Goal: Register for event/course

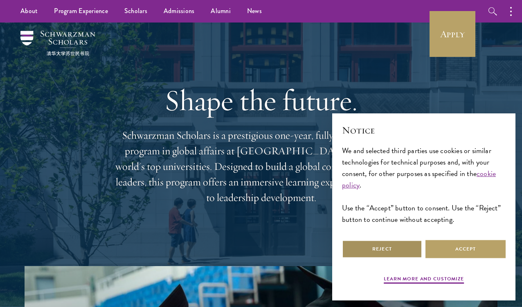
click at [395, 250] on button "Reject" at bounding box center [382, 249] width 80 height 18
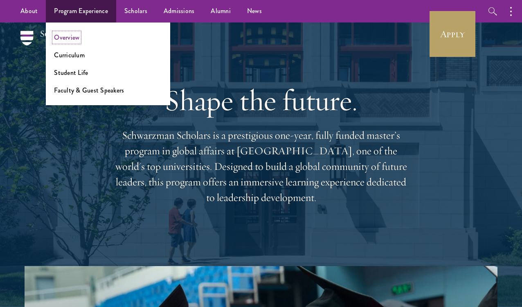
click at [60, 36] on link "Overview" at bounding box center [66, 37] width 25 height 9
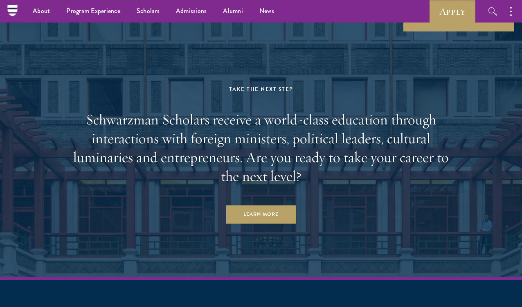
scroll to position [4005, 0]
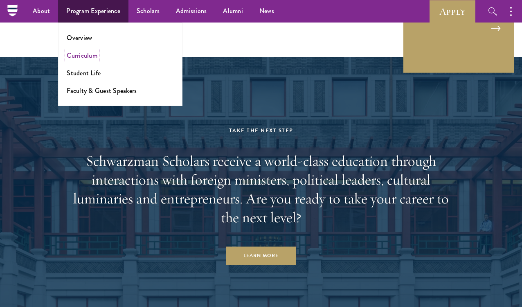
click at [86, 52] on link "Curriculum" at bounding box center [82, 55] width 31 height 9
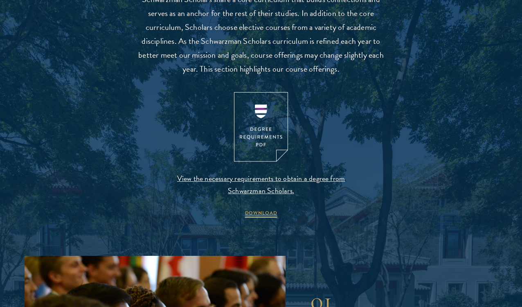
scroll to position [795, 0]
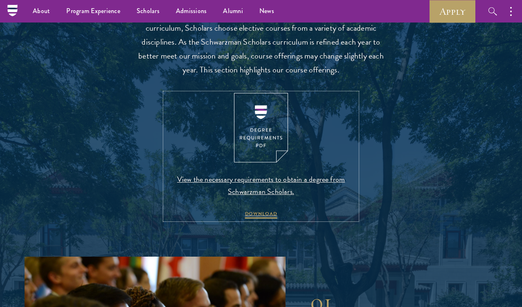
click at [260, 193] on span "View the necessary requirements to obtain a degree from Schwarzman Scholars." at bounding box center [261, 185] width 192 height 25
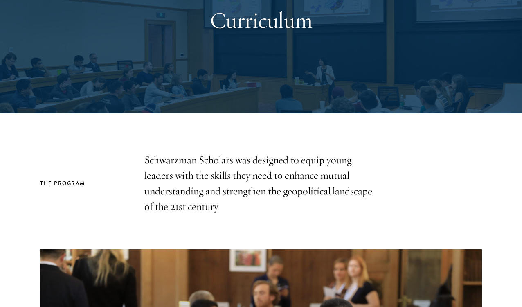
scroll to position [0, 0]
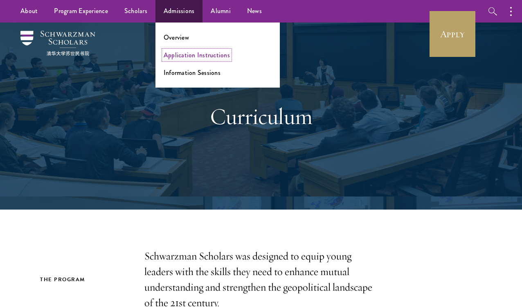
click at [170, 53] on link "Application Instructions" at bounding box center [196, 54] width 66 height 9
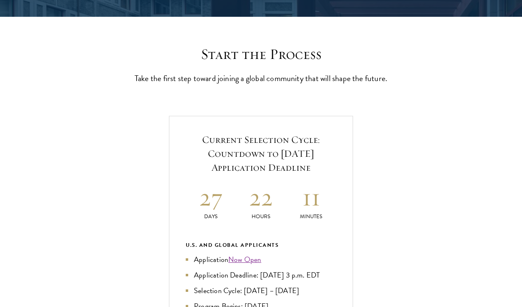
scroll to position [302, 0]
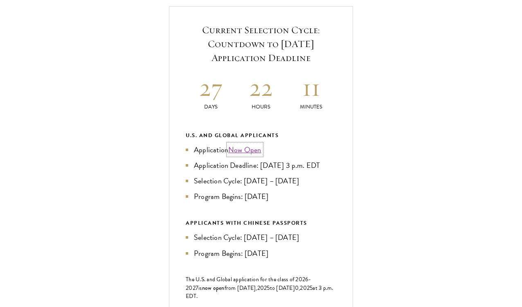
click at [236, 155] on link "Now Open" at bounding box center [244, 149] width 33 height 11
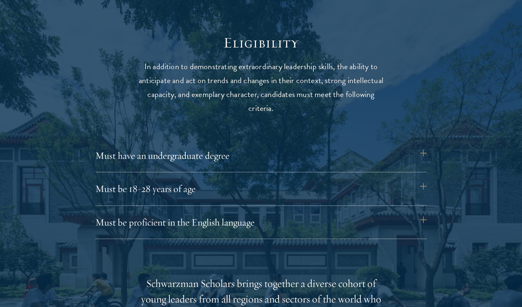
scroll to position [1030, 0]
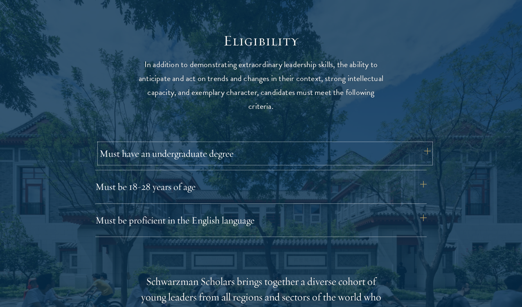
click at [209, 155] on button "Must have an undergraduate degree" at bounding box center [264, 153] width 331 height 20
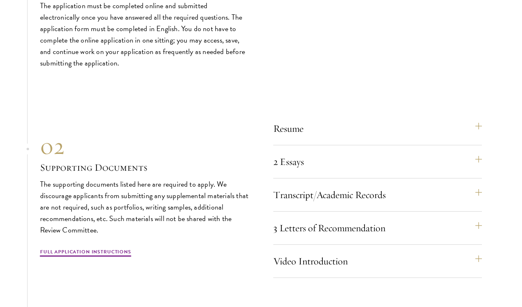
scroll to position [2721, 0]
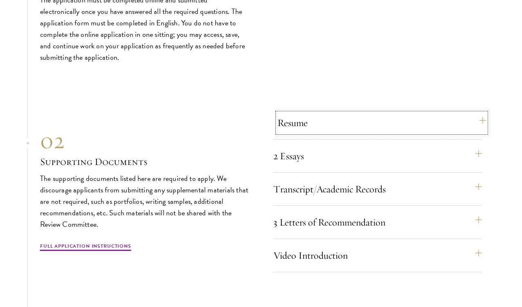
click at [339, 132] on button "Resume" at bounding box center [381, 123] width 208 height 20
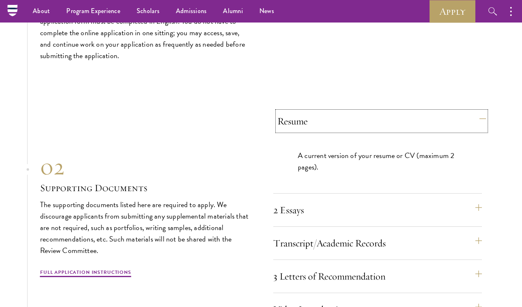
scroll to position [2607, 0]
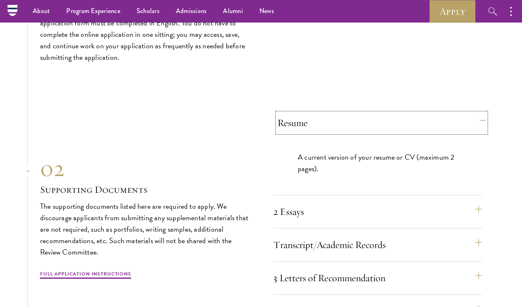
click at [339, 132] on button "Resume" at bounding box center [381, 123] width 208 height 20
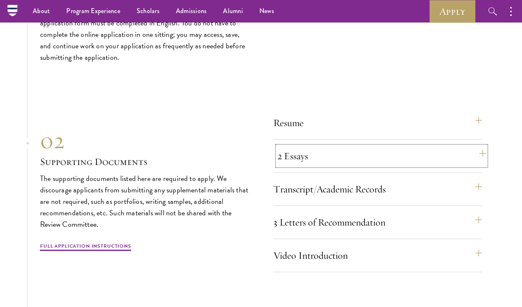
click at [336, 165] on button "2 Essays" at bounding box center [381, 156] width 208 height 20
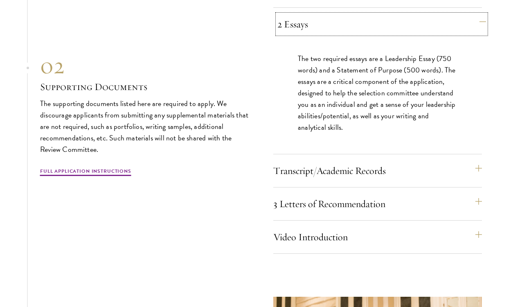
scroll to position [2742, 0]
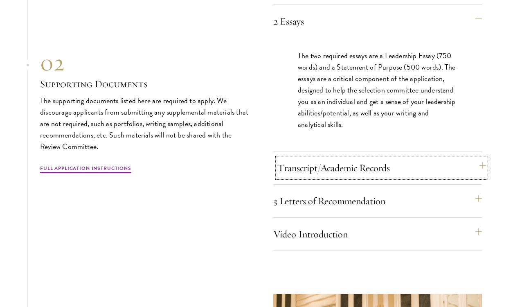
click at [336, 168] on button "Transcript/Academic Records" at bounding box center [381, 168] width 208 height 20
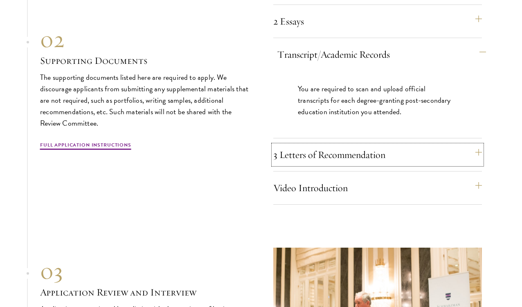
click at [336, 164] on button "3 Letters of Recommendation" at bounding box center [377, 155] width 208 height 20
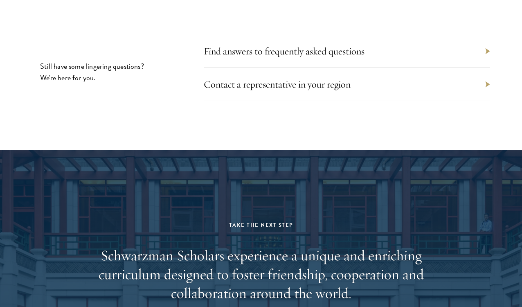
scroll to position [3903, 0]
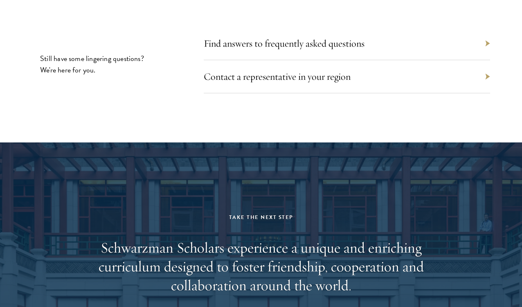
click at [281, 60] on div "Find answers to frequently asked questions" at bounding box center [347, 43] width 286 height 33
click at [283, 60] on div "Find answers to frequently asked questions" at bounding box center [347, 43] width 286 height 33
click at [288, 49] on link "Find answers to frequently asked questions" at bounding box center [288, 43] width 161 height 12
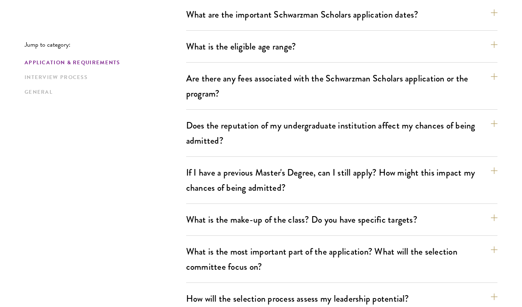
scroll to position [260, 0]
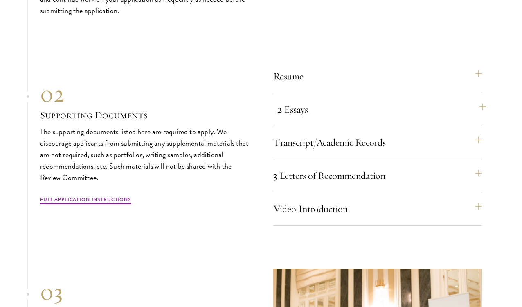
scroll to position [2661, 0]
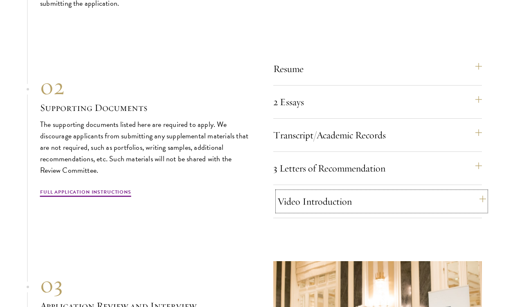
click at [422, 206] on button "Video Introduction" at bounding box center [381, 201] width 208 height 20
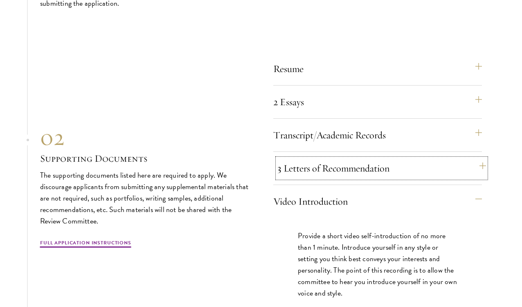
click at [411, 178] on button "3 Letters of Recommendation" at bounding box center [381, 168] width 208 height 20
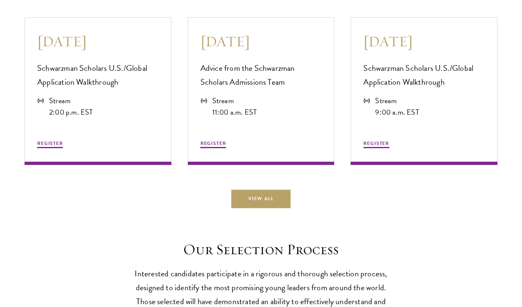
scroll to position [2189, 0]
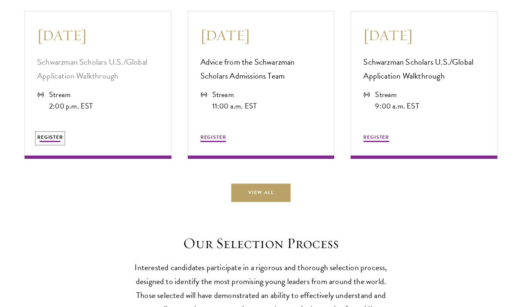
click at [60, 141] on span "REGISTER" at bounding box center [50, 136] width 26 height 7
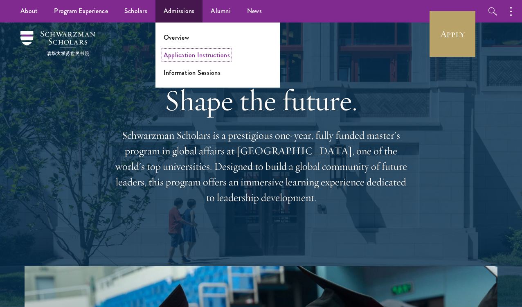
click at [201, 51] on link "Application Instructions" at bounding box center [196, 54] width 66 height 9
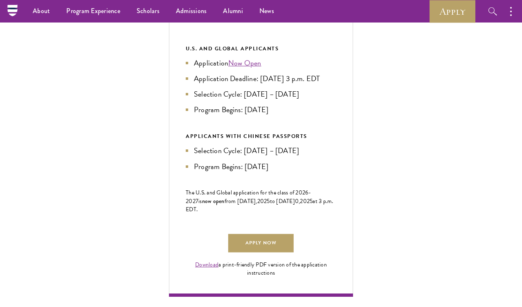
scroll to position [297, 0]
